Goal: Task Accomplishment & Management: Use online tool/utility

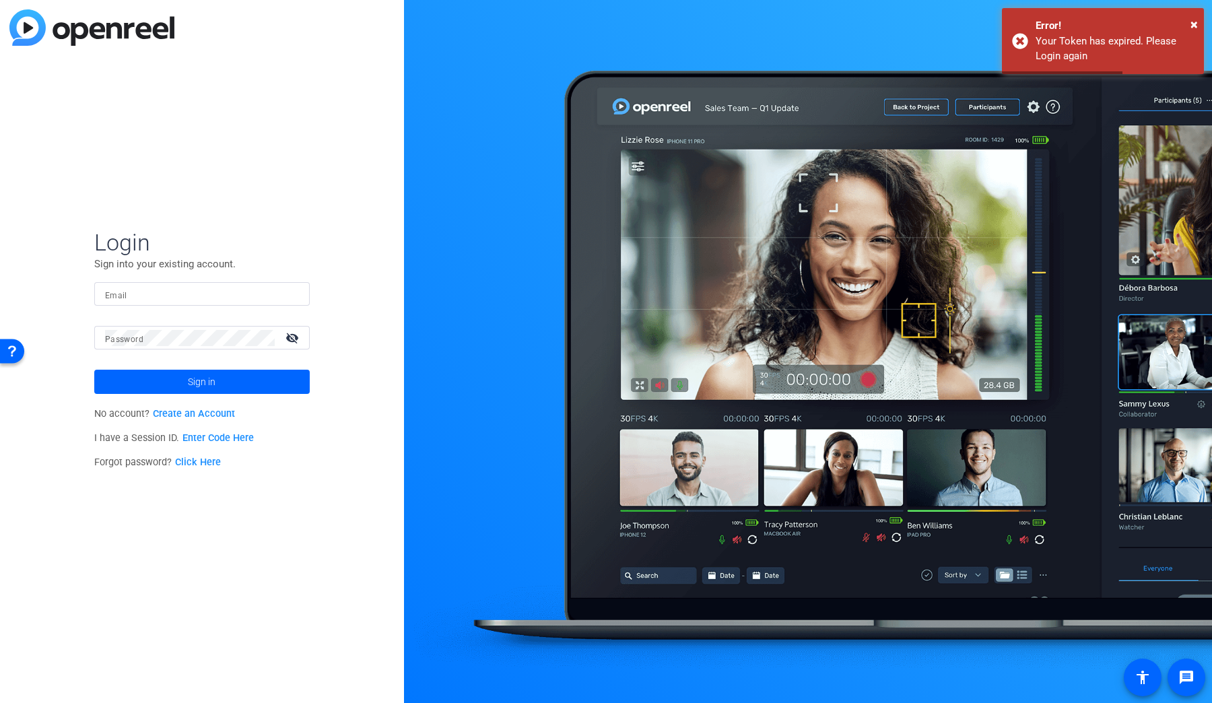
click at [152, 287] on input "Email" at bounding box center [202, 294] width 194 height 16
type input "[PERSON_NAME][EMAIL_ADDRESS][DOMAIN_NAME]"
click at [194, 352] on mat-form-field "Password visibility_off" at bounding box center [201, 348] width 215 height 44
click at [1190, 24] on span "×" at bounding box center [1193, 24] width 7 height 16
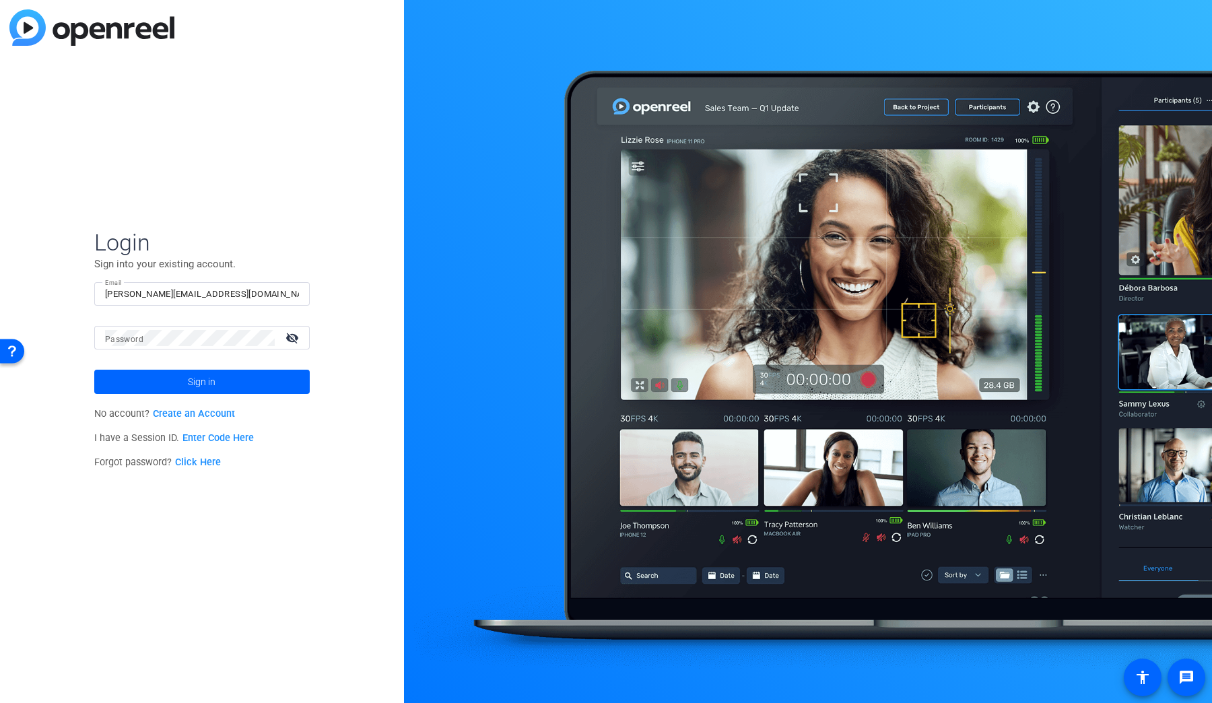
click at [316, 209] on div "Login Sign into your existing account. Email [PERSON_NAME][EMAIL_ADDRESS][DOMAI…" at bounding box center [202, 351] width 404 height 703
click at [186, 290] on input "Email" at bounding box center [202, 294] width 194 height 16
type input "[PERSON_NAME][EMAIL_ADDRESS][DOMAIN_NAME]"
click at [188, 377] on span "Sign in" at bounding box center [202, 382] width 28 height 34
click at [178, 376] on span at bounding box center [201, 382] width 215 height 32
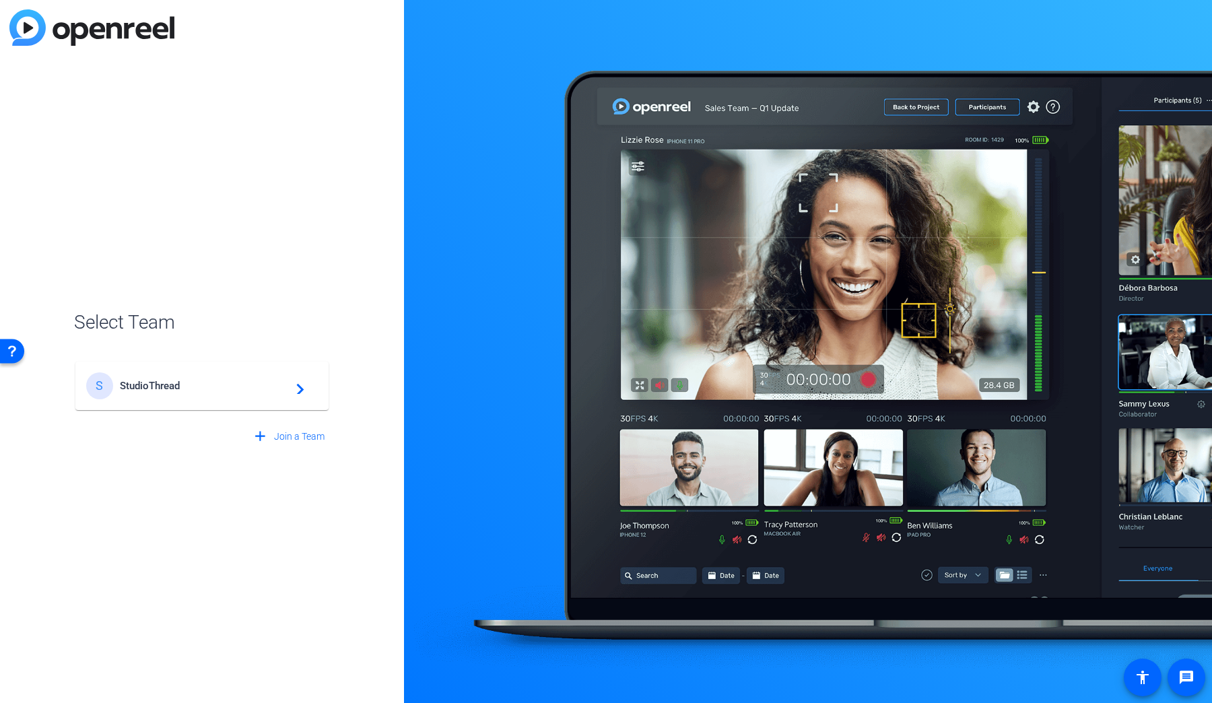
click at [238, 385] on span "StudioThread" at bounding box center [204, 386] width 168 height 12
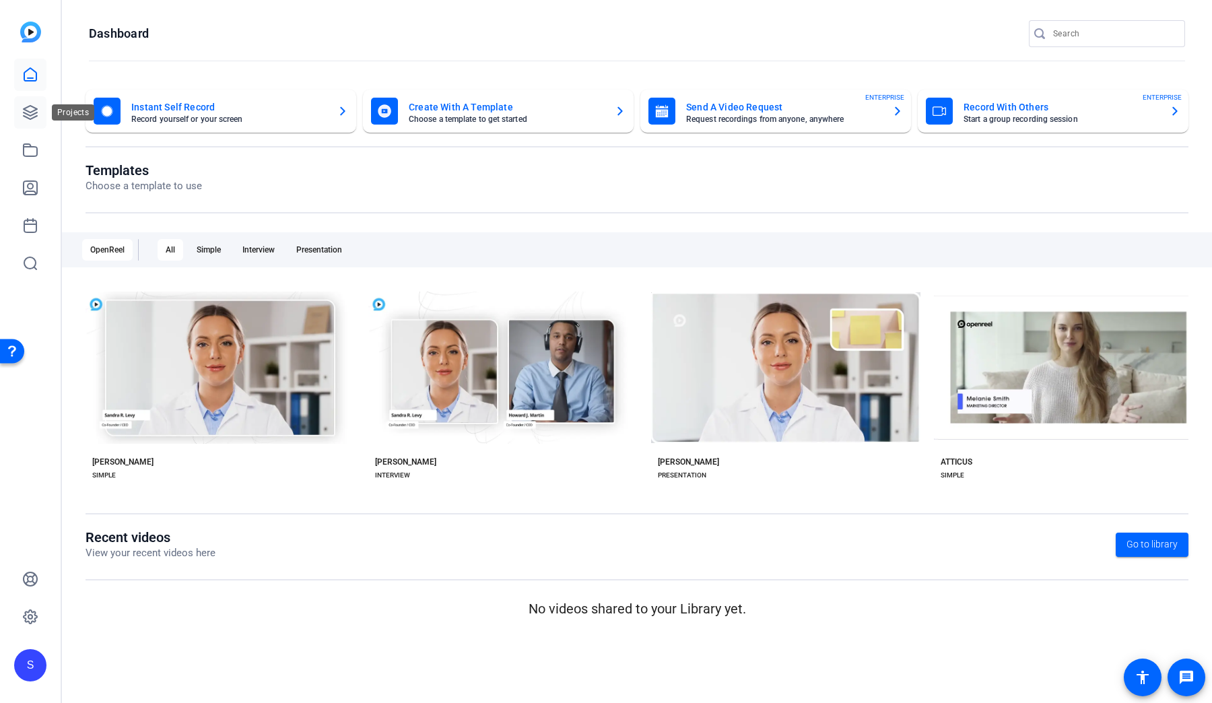
click at [17, 108] on link at bounding box center [30, 112] width 32 height 32
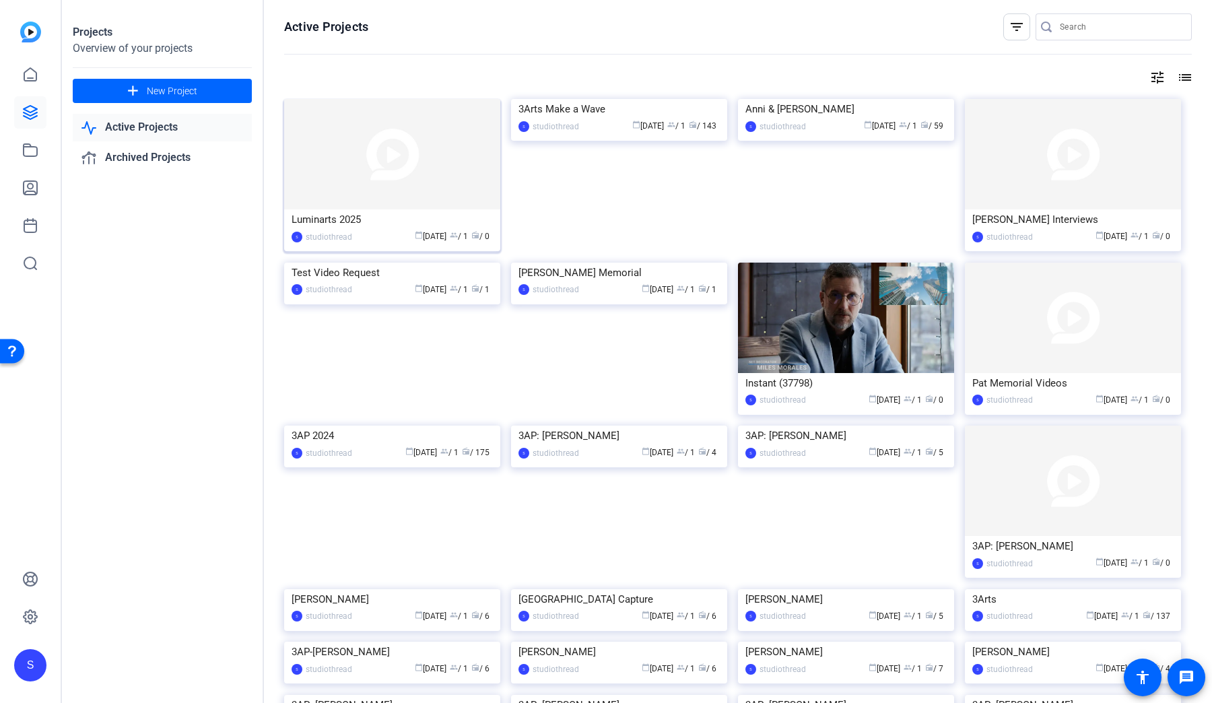
click at [401, 149] on img at bounding box center [392, 154] width 216 height 110
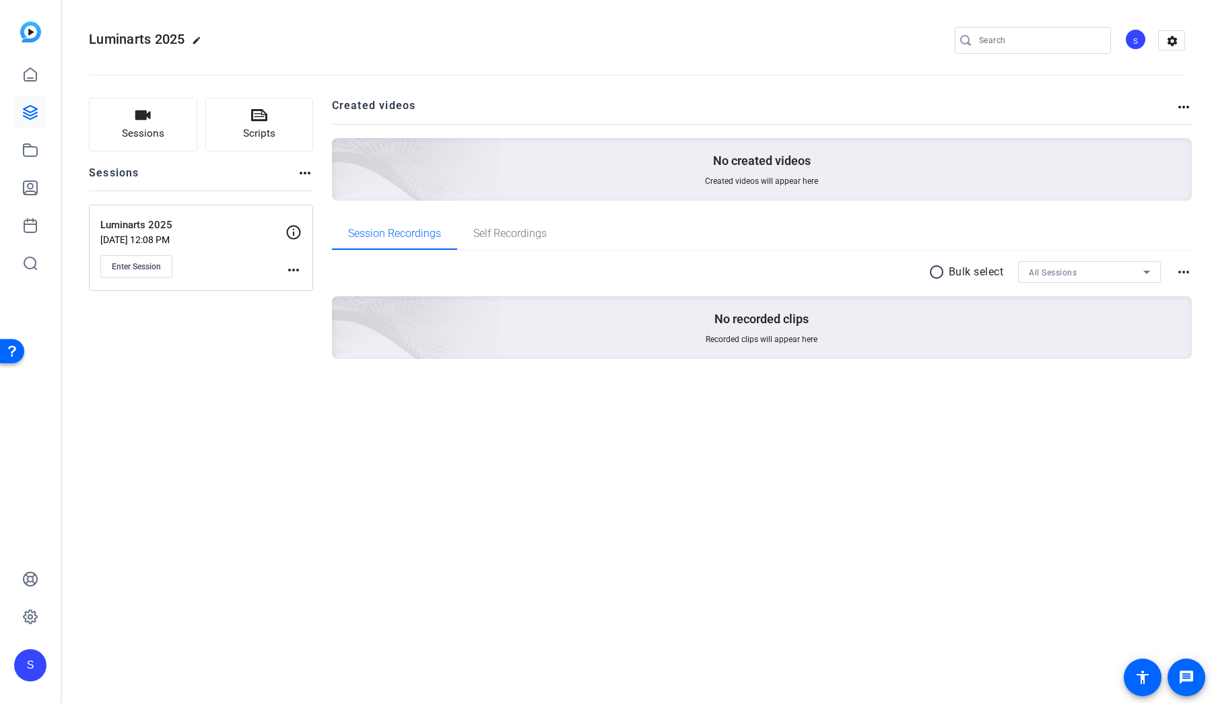
click at [203, 238] on p "Sep 11, 2025 @ 12:08 PM" at bounding box center [192, 239] width 185 height 11
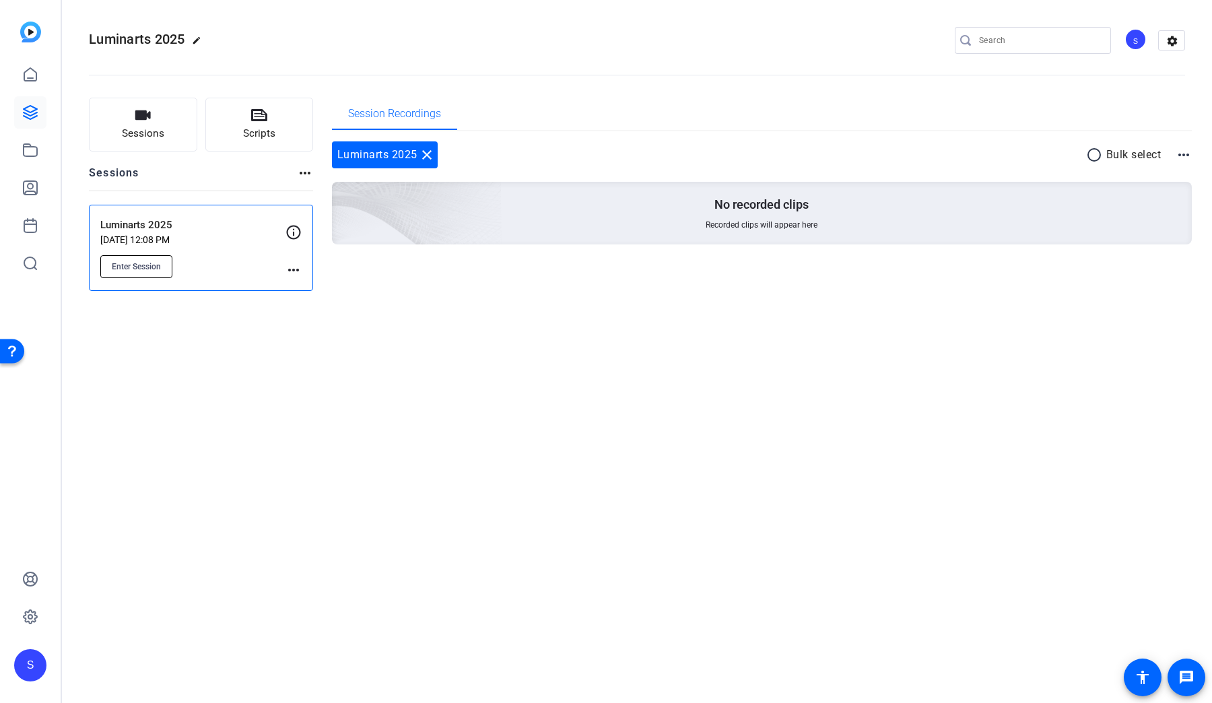
click at [158, 277] on button "Enter Session" at bounding box center [136, 266] width 72 height 23
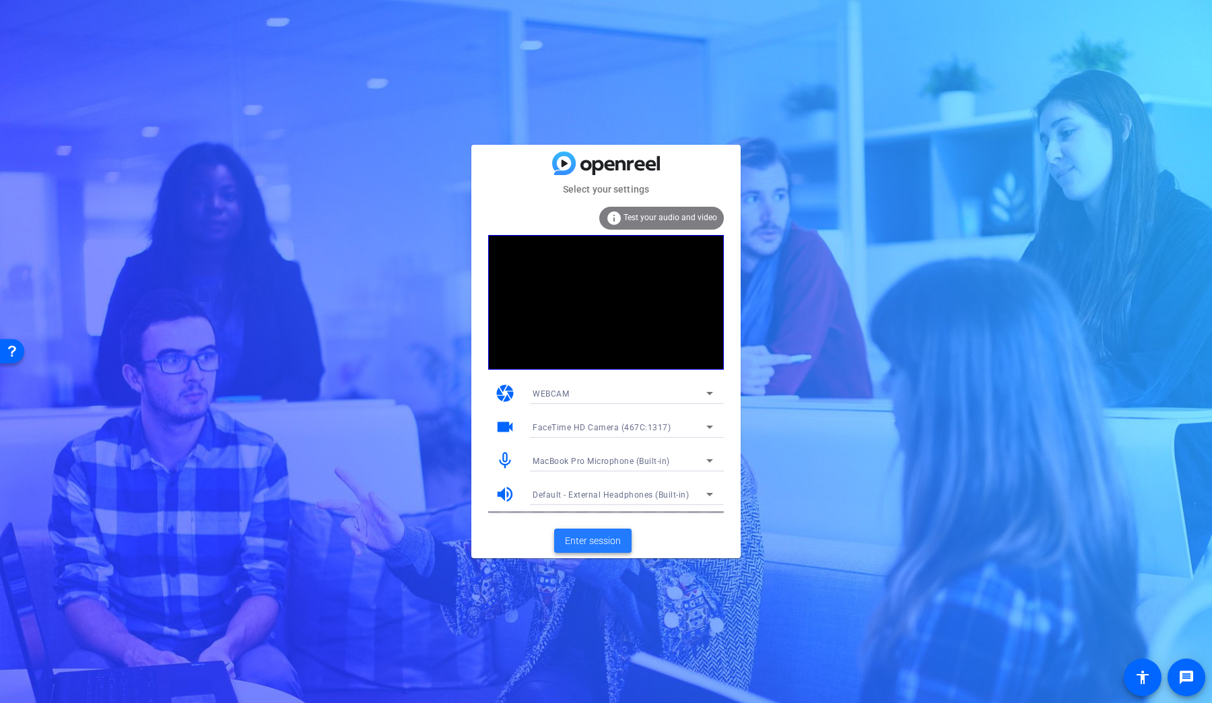
click at [590, 536] on span "Enter session" at bounding box center [593, 541] width 56 height 14
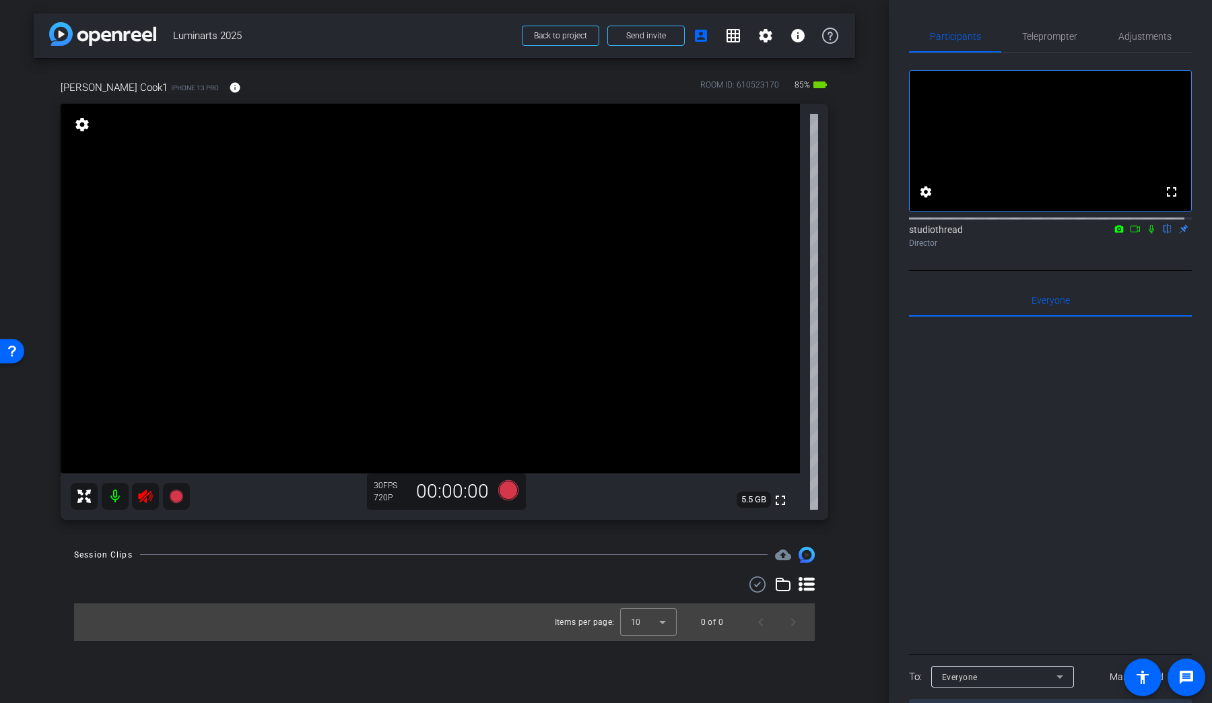
click at [144, 498] on icon at bounding box center [145, 495] width 14 height 13
click at [146, 500] on icon at bounding box center [145, 495] width 14 height 13
click at [1140, 42] on span "Adjustments" at bounding box center [1144, 36] width 53 height 32
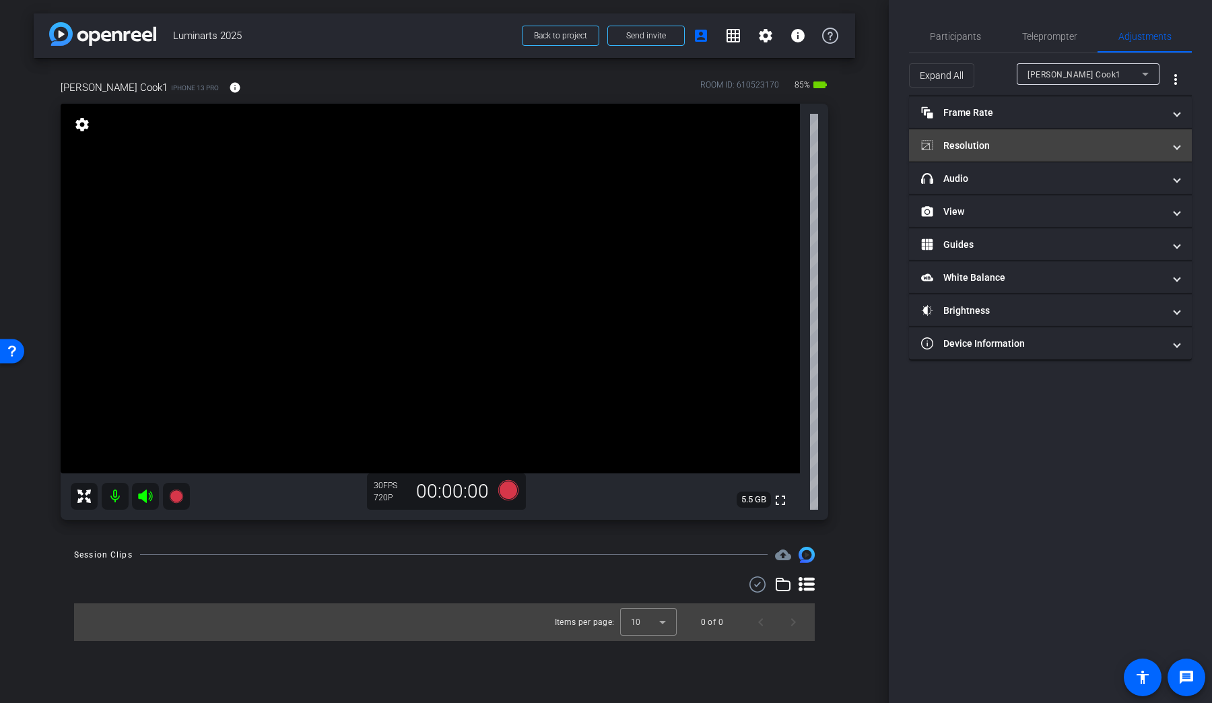
click at [967, 141] on mat-panel-title "Resolution" at bounding box center [1042, 146] width 242 height 14
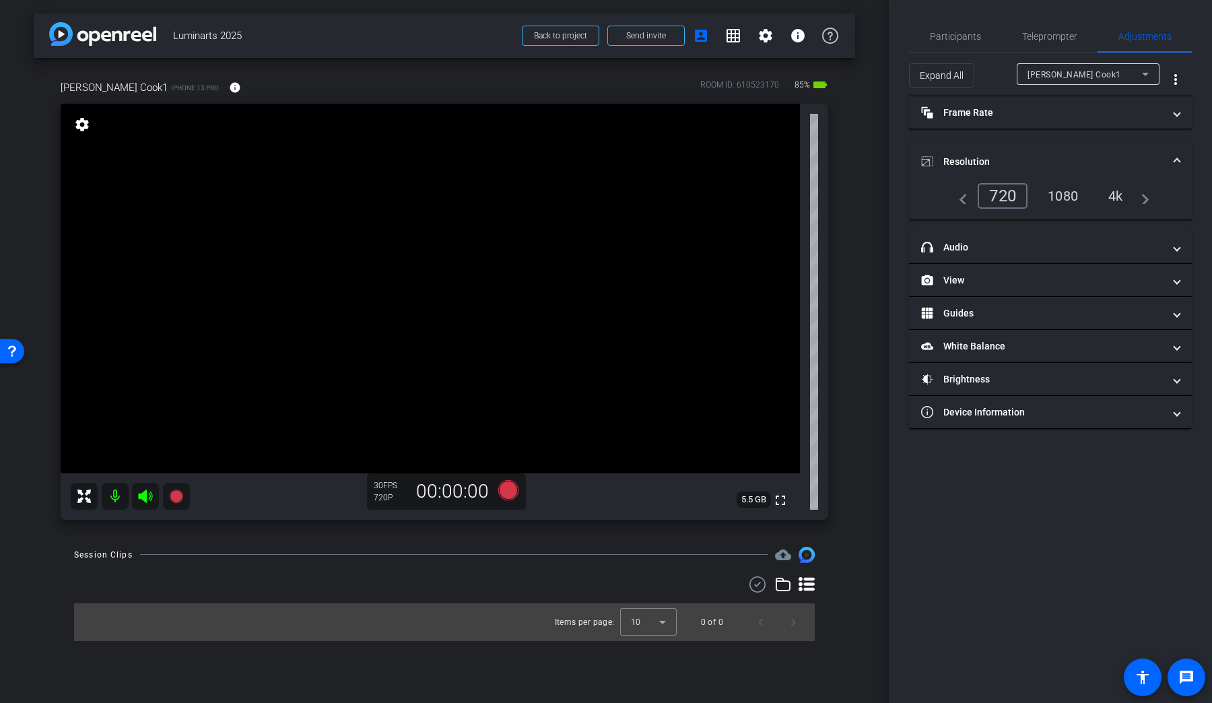
click at [1062, 184] on div "1080" at bounding box center [1062, 195] width 50 height 23
click at [955, 35] on span "Participants" at bounding box center [955, 36] width 51 height 9
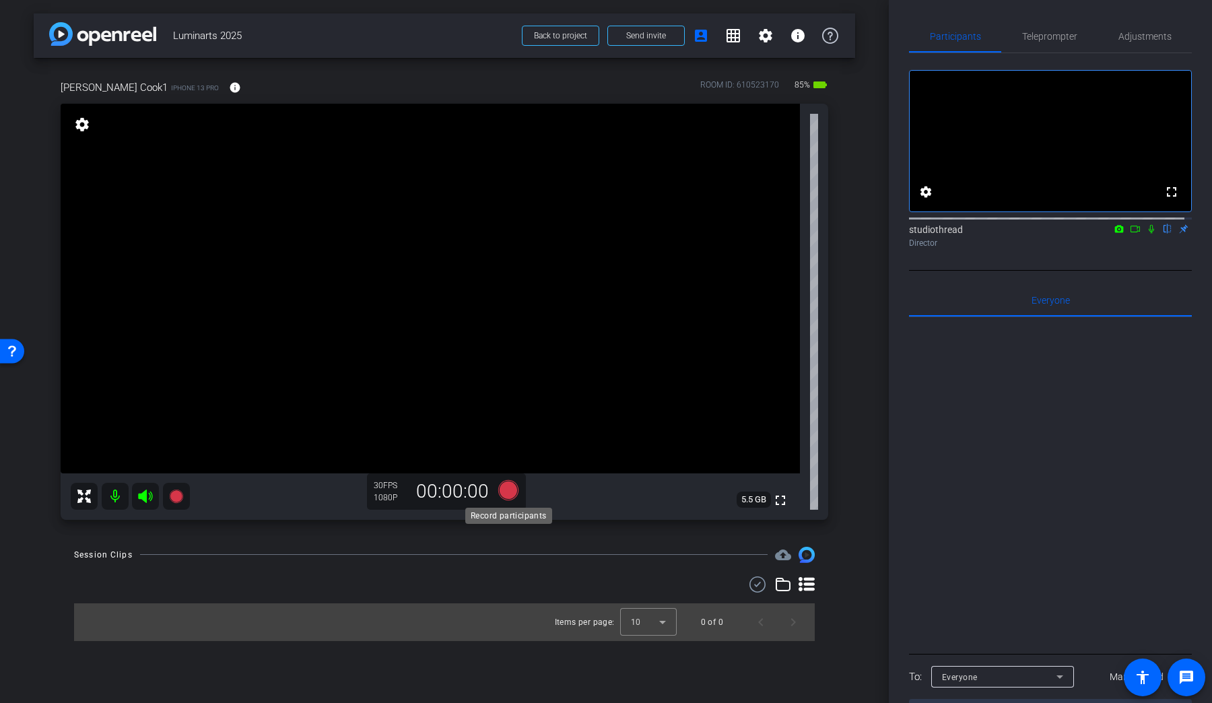
click at [516, 491] on icon at bounding box center [508, 489] width 20 height 20
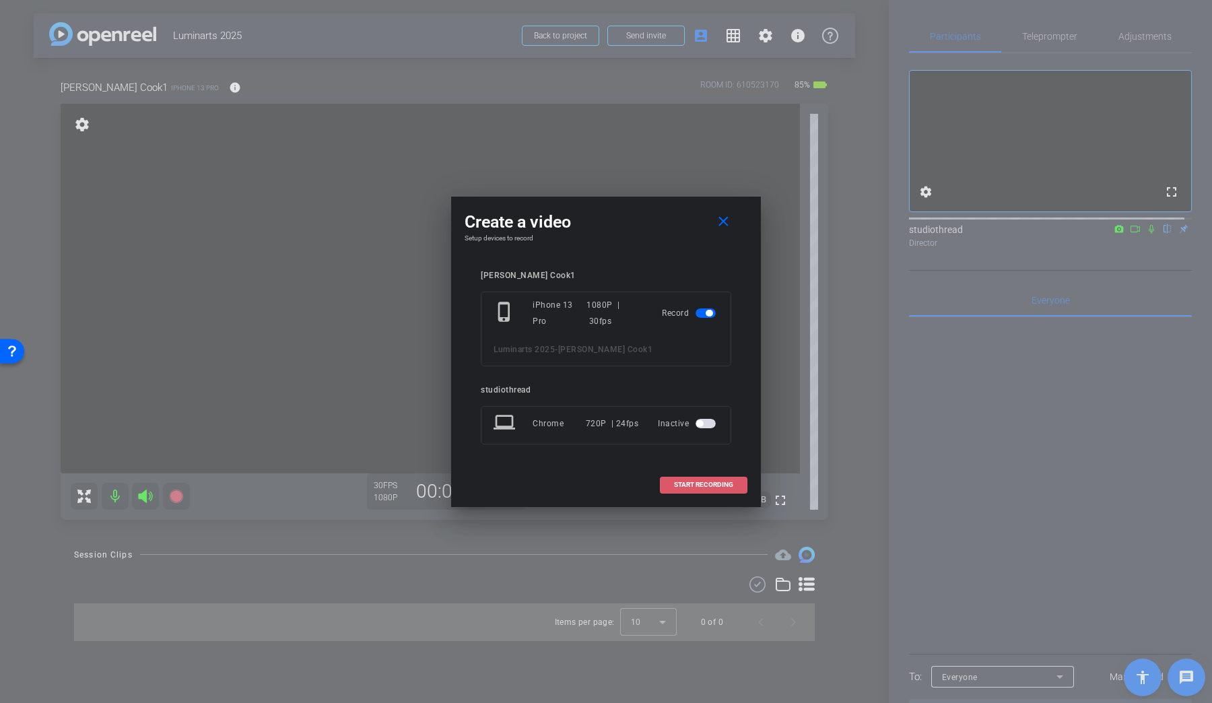
click at [722, 486] on span "START RECORDING" at bounding box center [703, 484] width 59 height 7
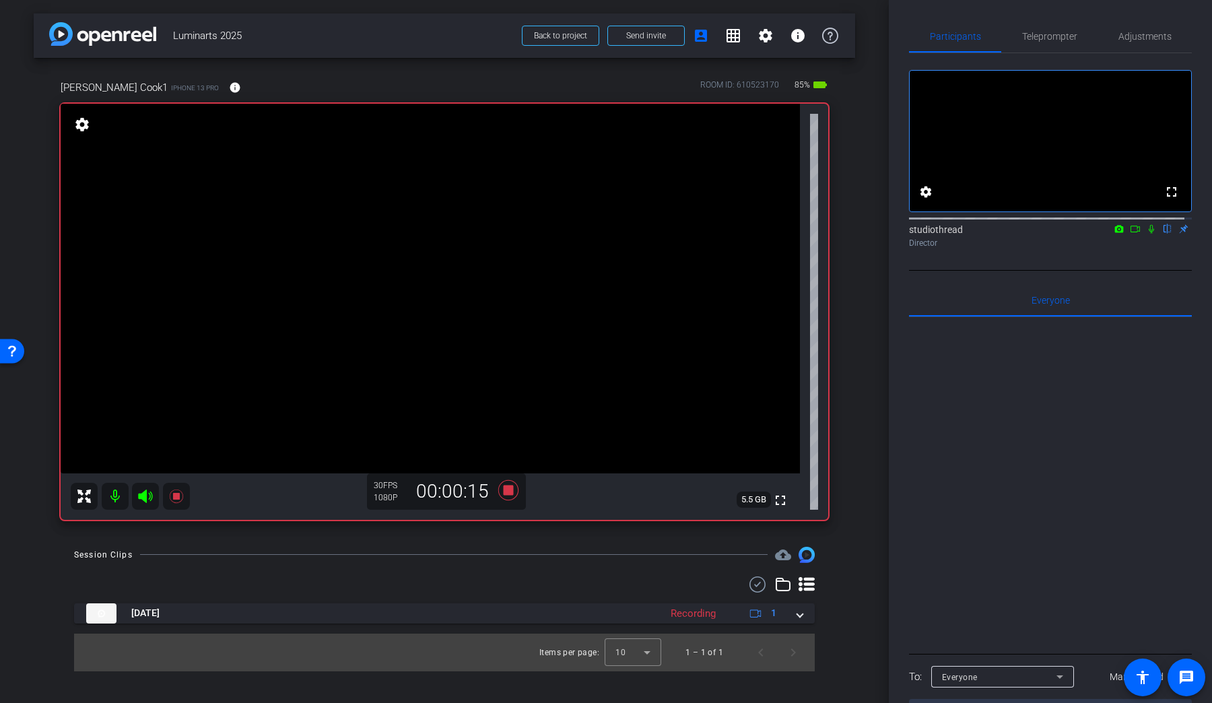
click at [1114, 234] on icon at bounding box center [1119, 228] width 11 height 9
click at [1112, 244] on div at bounding box center [606, 351] width 1212 height 703
click at [1148, 234] on icon at bounding box center [1151, 228] width 11 height 9
click at [1138, 39] on span "Adjustments" at bounding box center [1144, 36] width 53 height 9
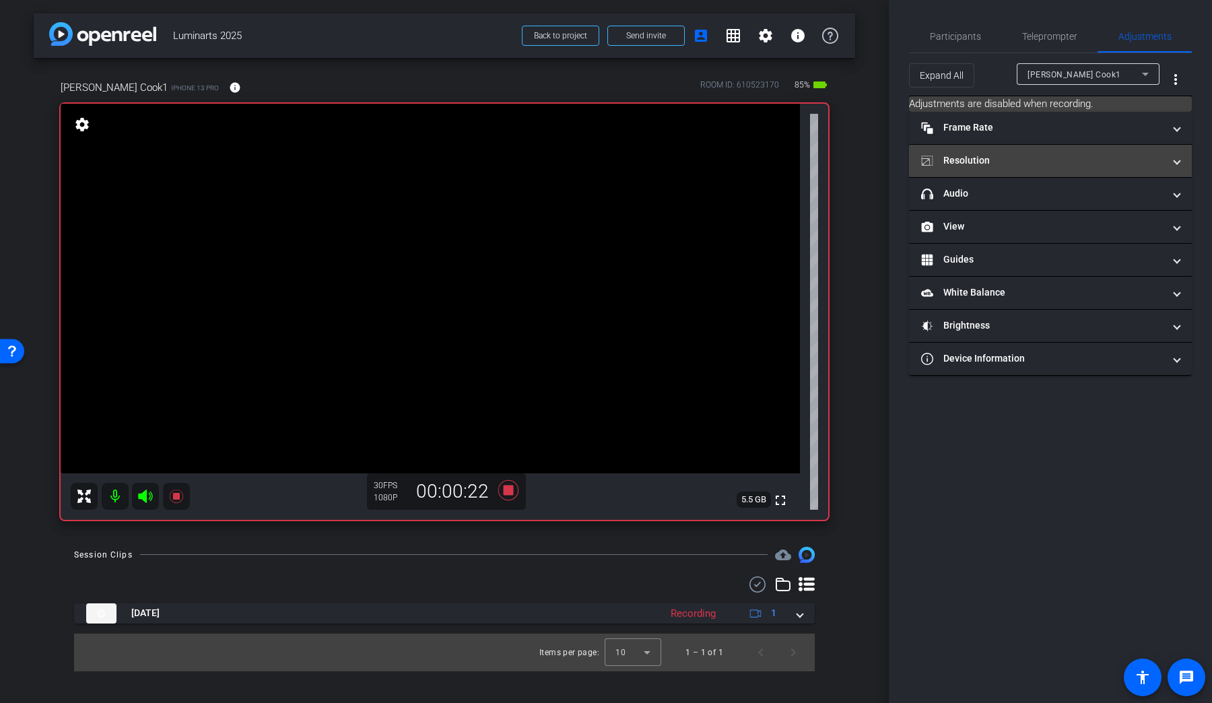
click at [1003, 168] on mat-expansion-panel-header "Resolution" at bounding box center [1050, 161] width 283 height 32
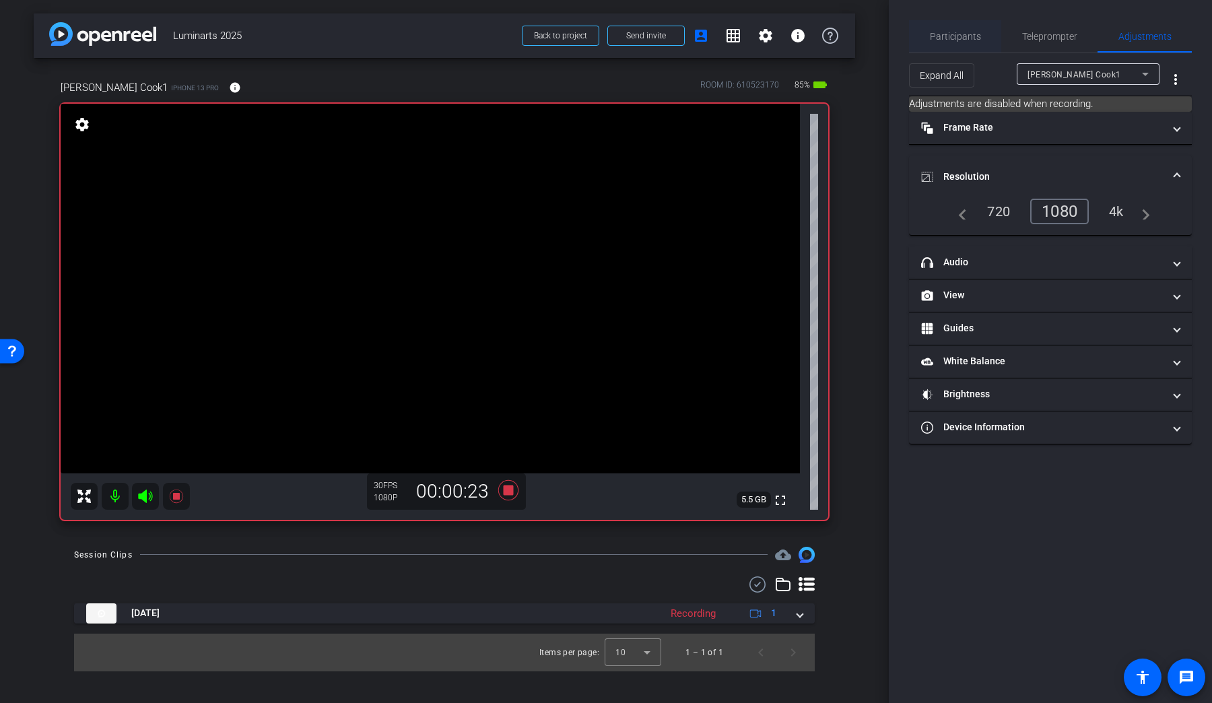
click at [963, 32] on span "Participants" at bounding box center [955, 36] width 51 height 9
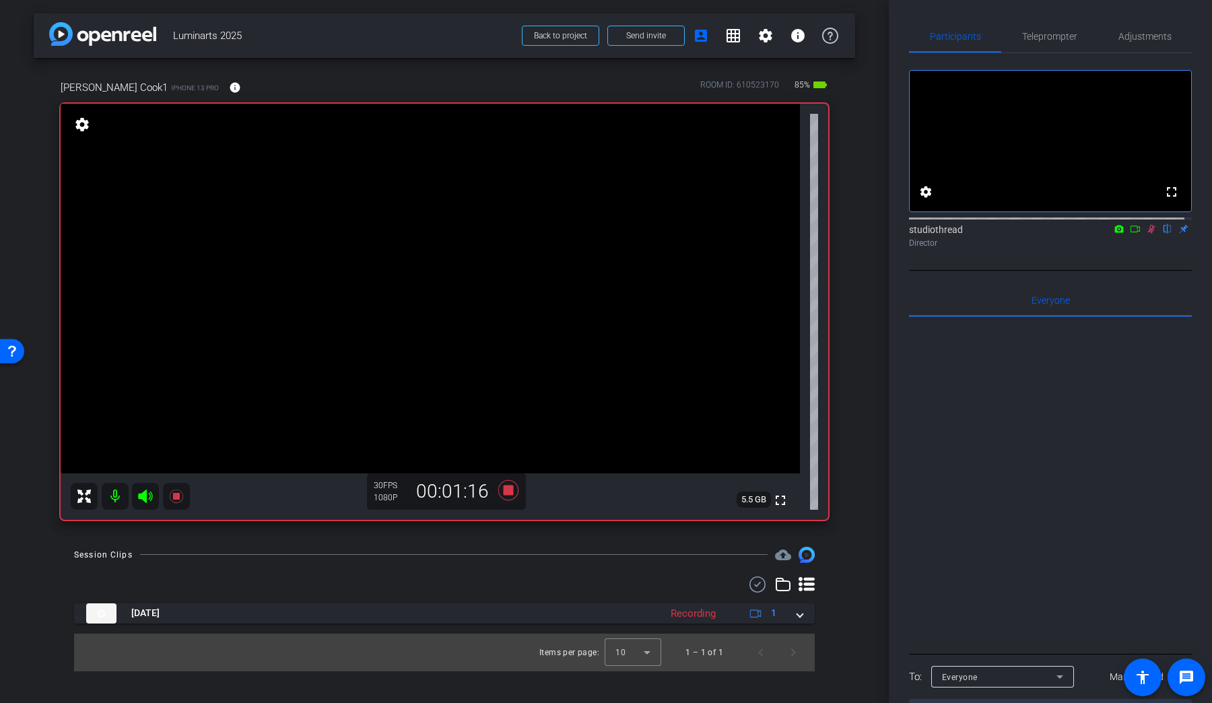
click at [1146, 234] on icon at bounding box center [1151, 228] width 11 height 9
click at [1149, 234] on icon at bounding box center [1151, 229] width 5 height 9
click at [1148, 234] on icon at bounding box center [1151, 229] width 7 height 9
click at [1149, 234] on icon at bounding box center [1151, 229] width 5 height 9
click at [1146, 234] on icon at bounding box center [1151, 228] width 11 height 9
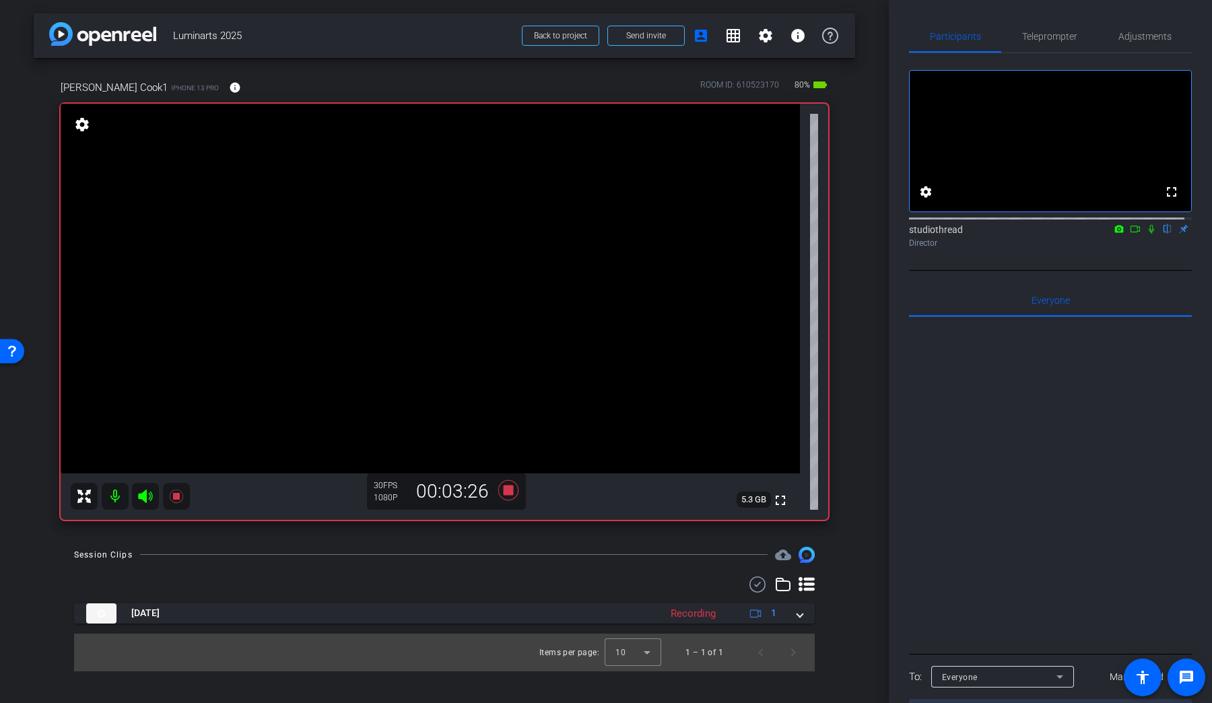
click at [1146, 234] on icon at bounding box center [1151, 228] width 11 height 9
click at [1148, 234] on icon at bounding box center [1151, 229] width 7 height 9
click at [1146, 234] on icon at bounding box center [1151, 228] width 11 height 9
click at [1148, 234] on icon at bounding box center [1151, 229] width 7 height 9
click at [512, 491] on icon at bounding box center [508, 489] width 20 height 20
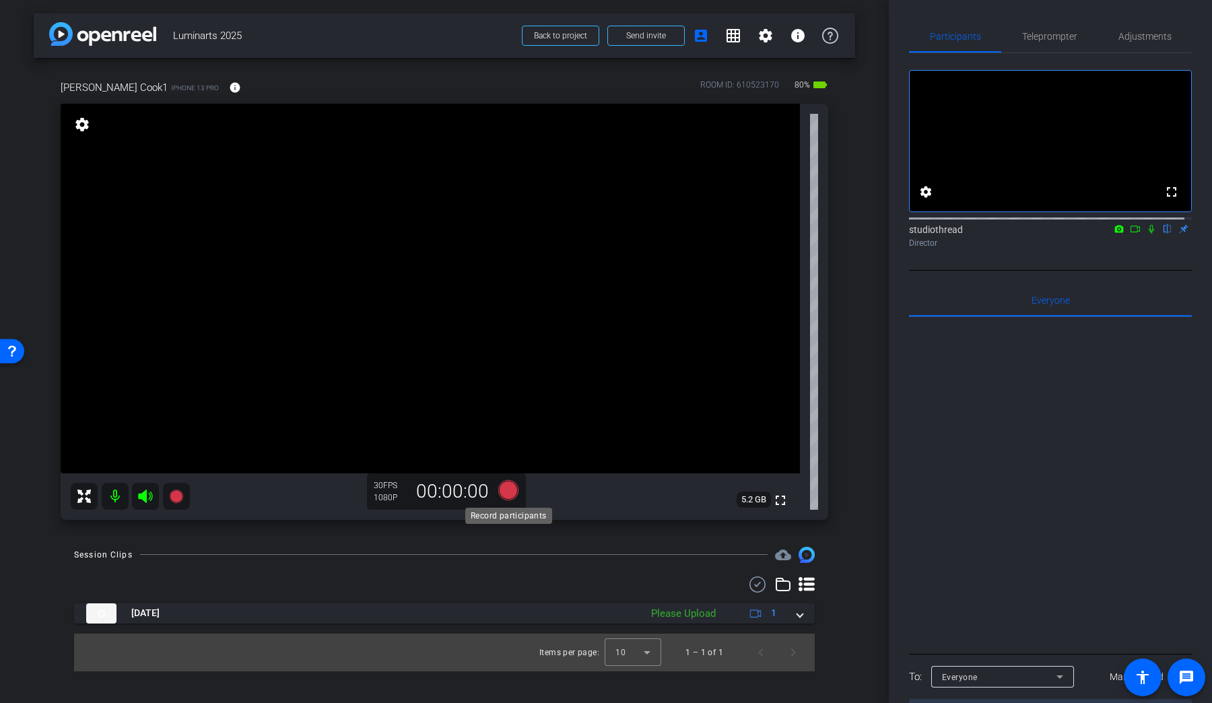
click at [512, 491] on icon at bounding box center [508, 489] width 20 height 20
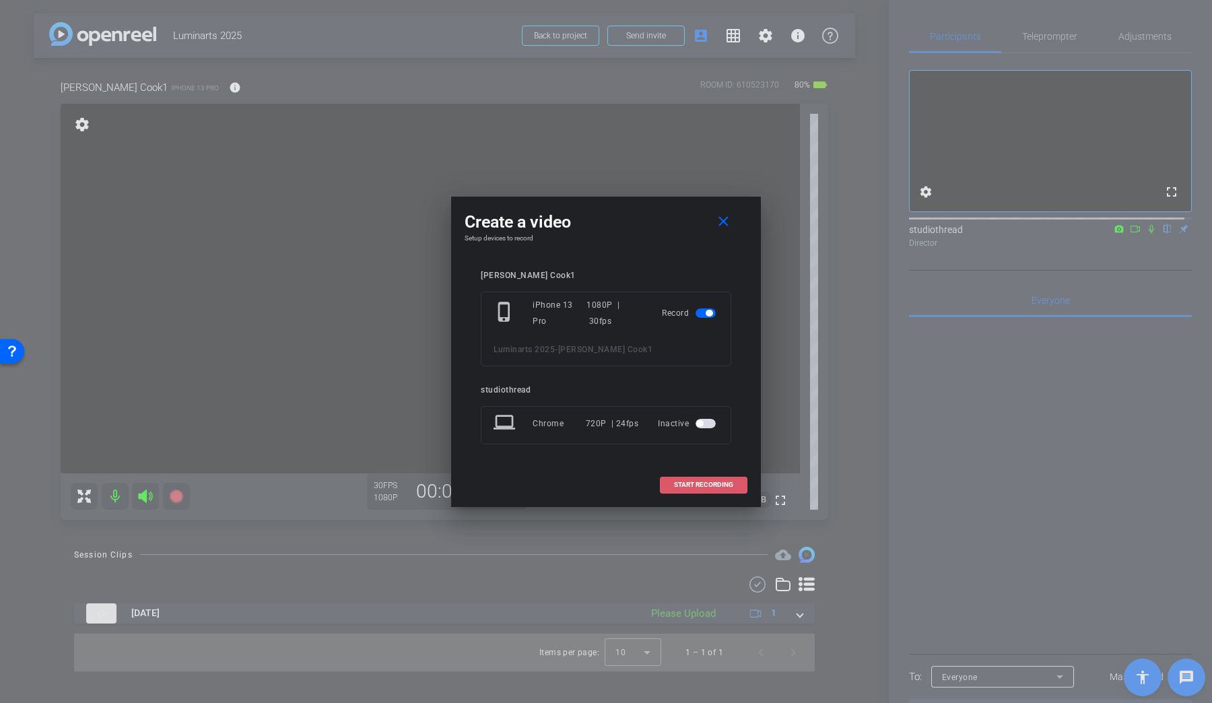
click at [710, 485] on span "START RECORDING" at bounding box center [703, 484] width 59 height 7
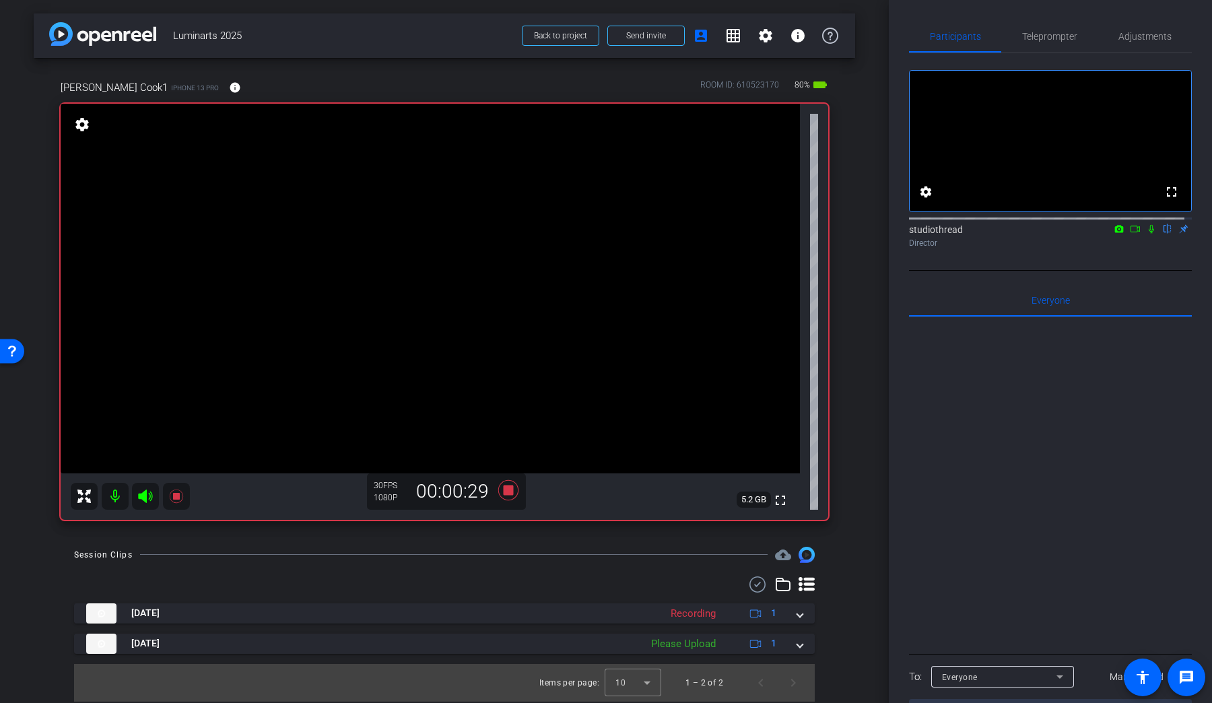
click at [1147, 234] on icon at bounding box center [1151, 228] width 11 height 9
click at [1146, 234] on icon at bounding box center [1151, 228] width 11 height 9
click at [1148, 234] on icon at bounding box center [1151, 229] width 7 height 9
click at [1146, 234] on icon at bounding box center [1151, 228] width 11 height 9
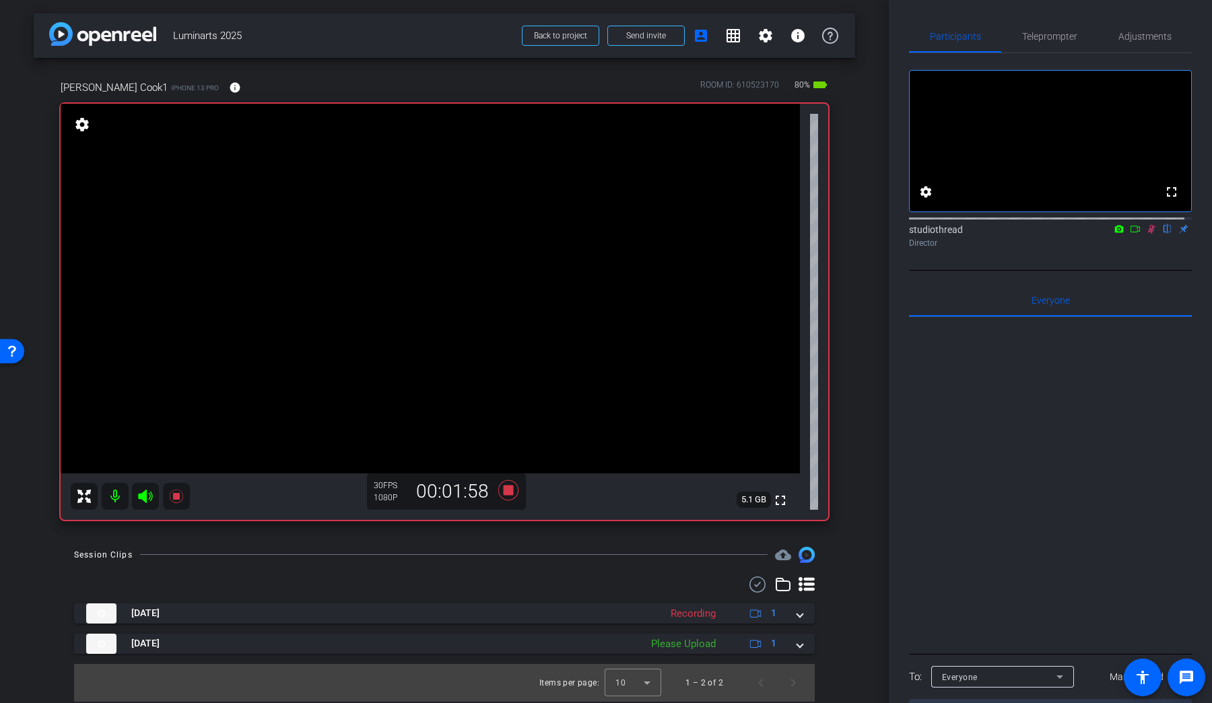
click at [1147, 223] on div at bounding box center [1050, 217] width 283 height 11
click at [1148, 234] on icon at bounding box center [1151, 229] width 7 height 9
click at [1147, 234] on icon at bounding box center [1151, 228] width 11 height 9
click at [1146, 234] on icon at bounding box center [1151, 228] width 11 height 9
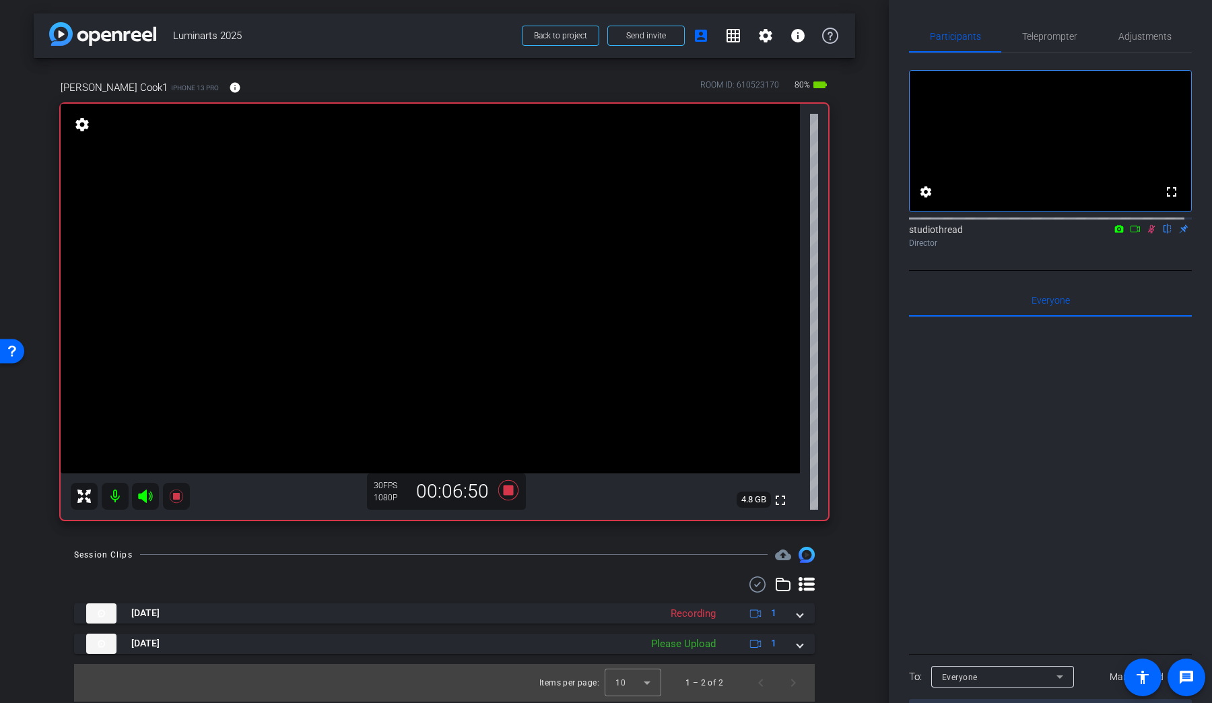
click at [1146, 234] on icon at bounding box center [1151, 228] width 11 height 9
click at [512, 488] on icon at bounding box center [508, 489] width 20 height 20
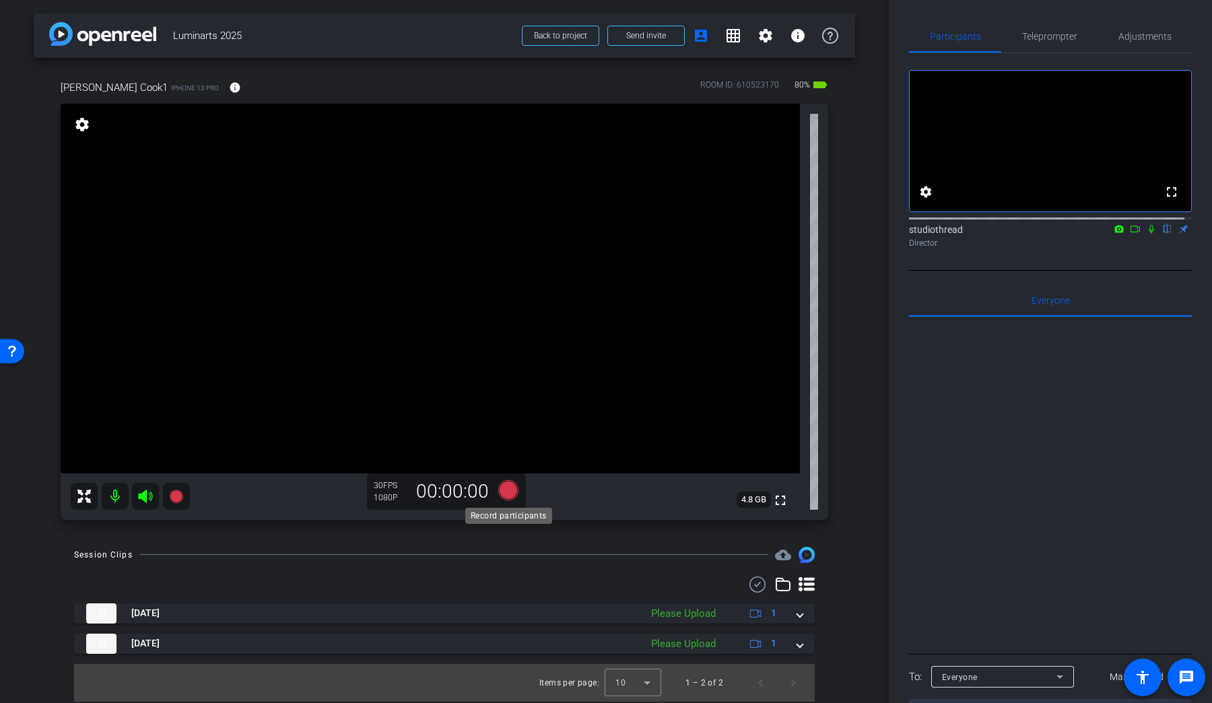
click at [512, 488] on icon at bounding box center [508, 489] width 20 height 20
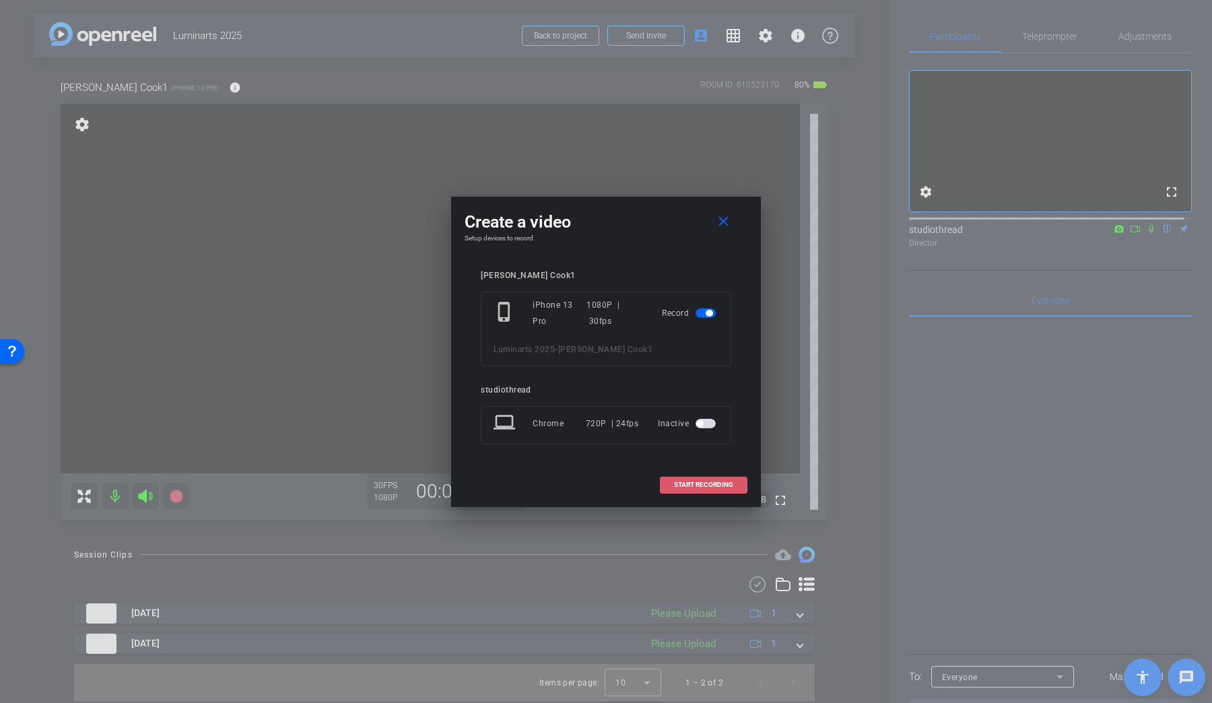
click at [714, 485] on span "START RECORDING" at bounding box center [703, 484] width 59 height 7
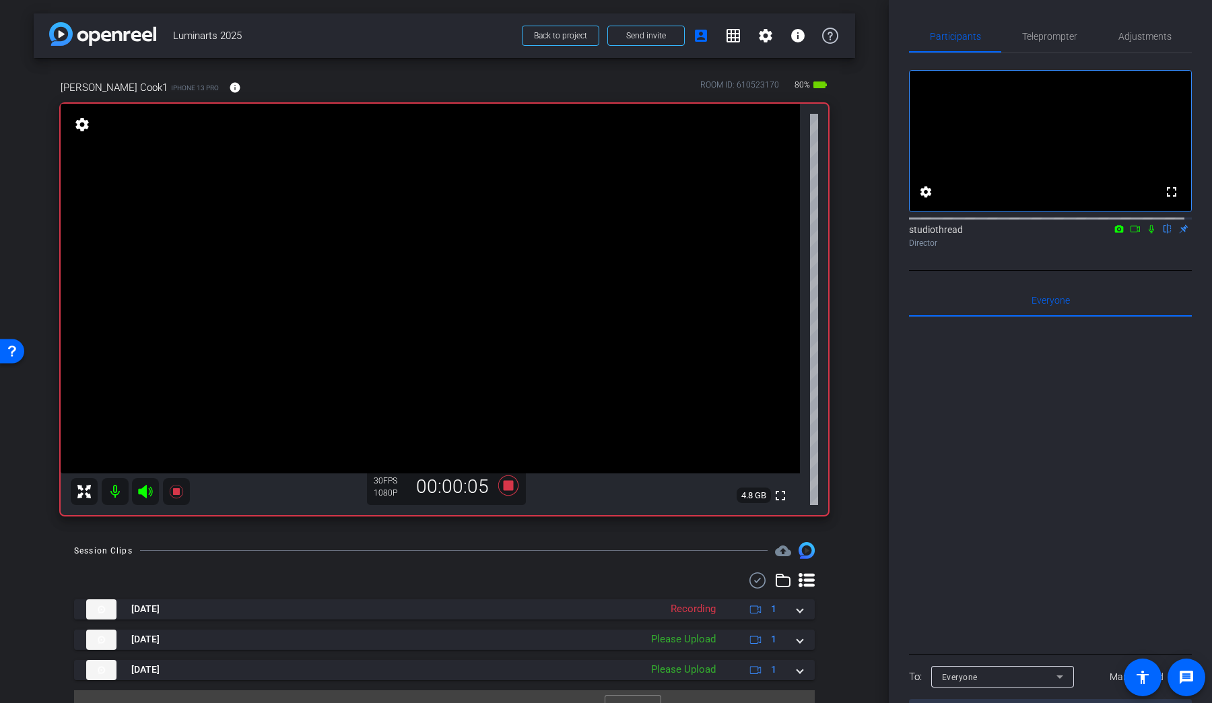
click at [1146, 234] on icon at bounding box center [1151, 228] width 11 height 9
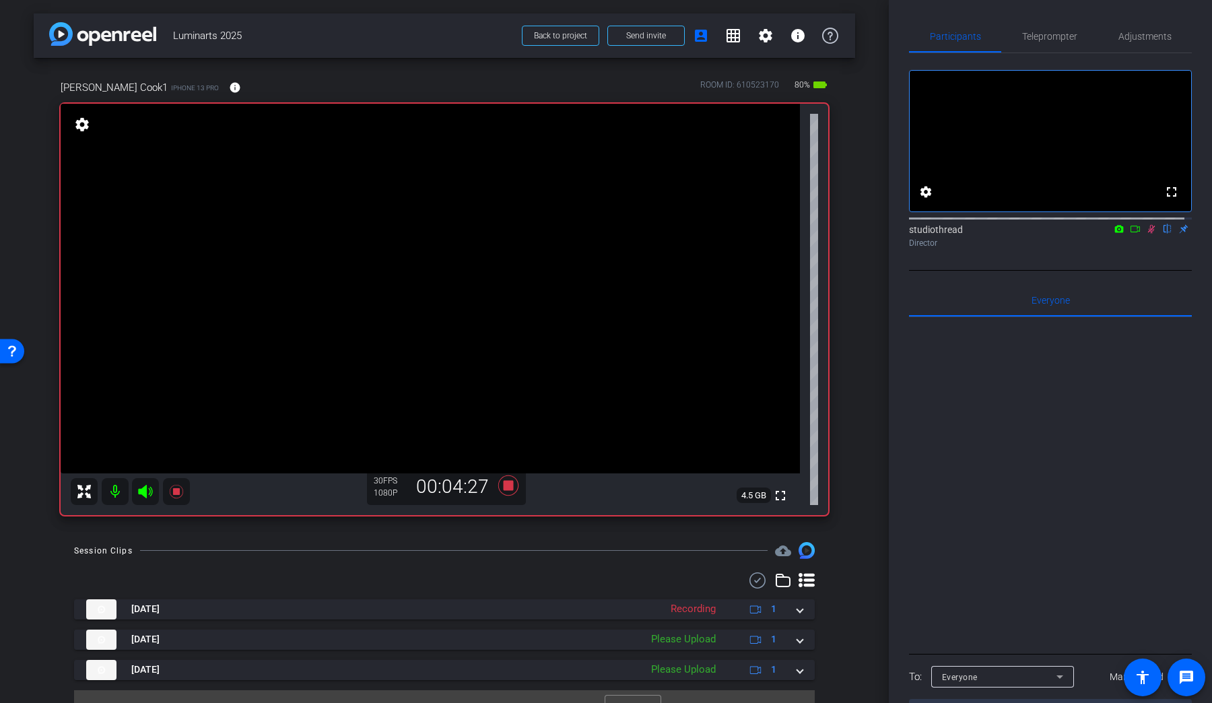
click at [1148, 234] on icon at bounding box center [1151, 229] width 7 height 9
click at [507, 486] on icon at bounding box center [508, 485] width 20 height 20
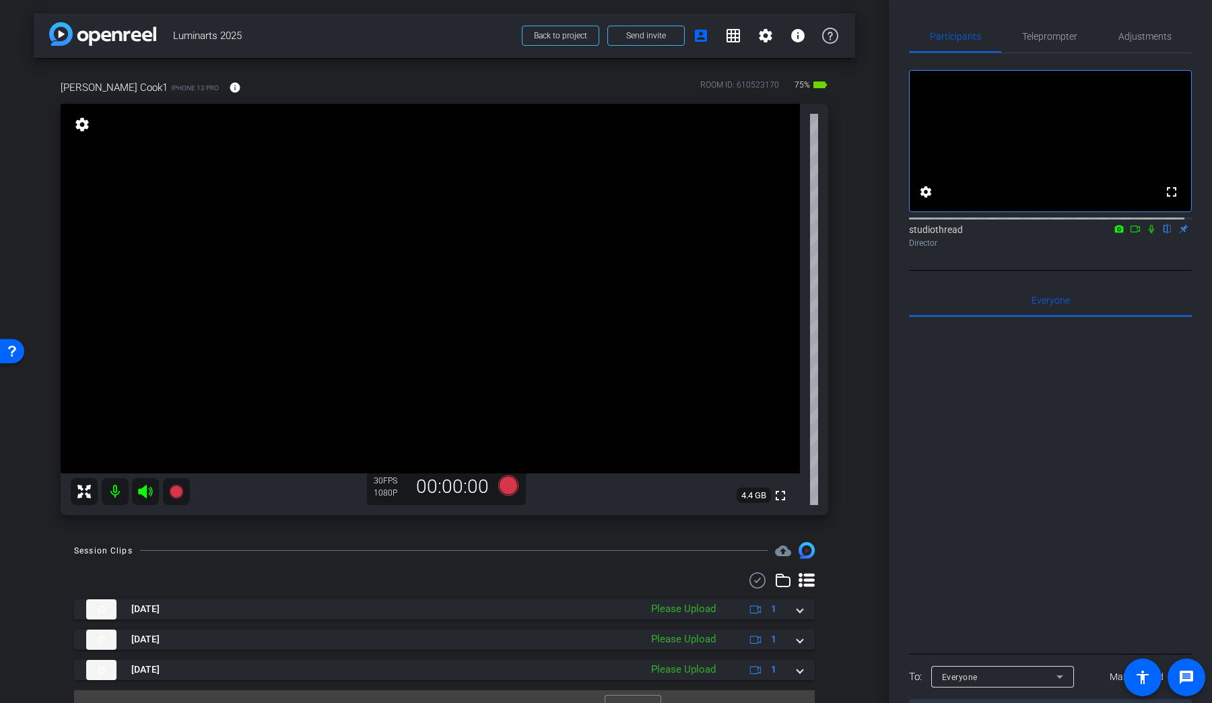
scroll to position [25, 0]
